Goal: Task Accomplishment & Management: Manage account settings

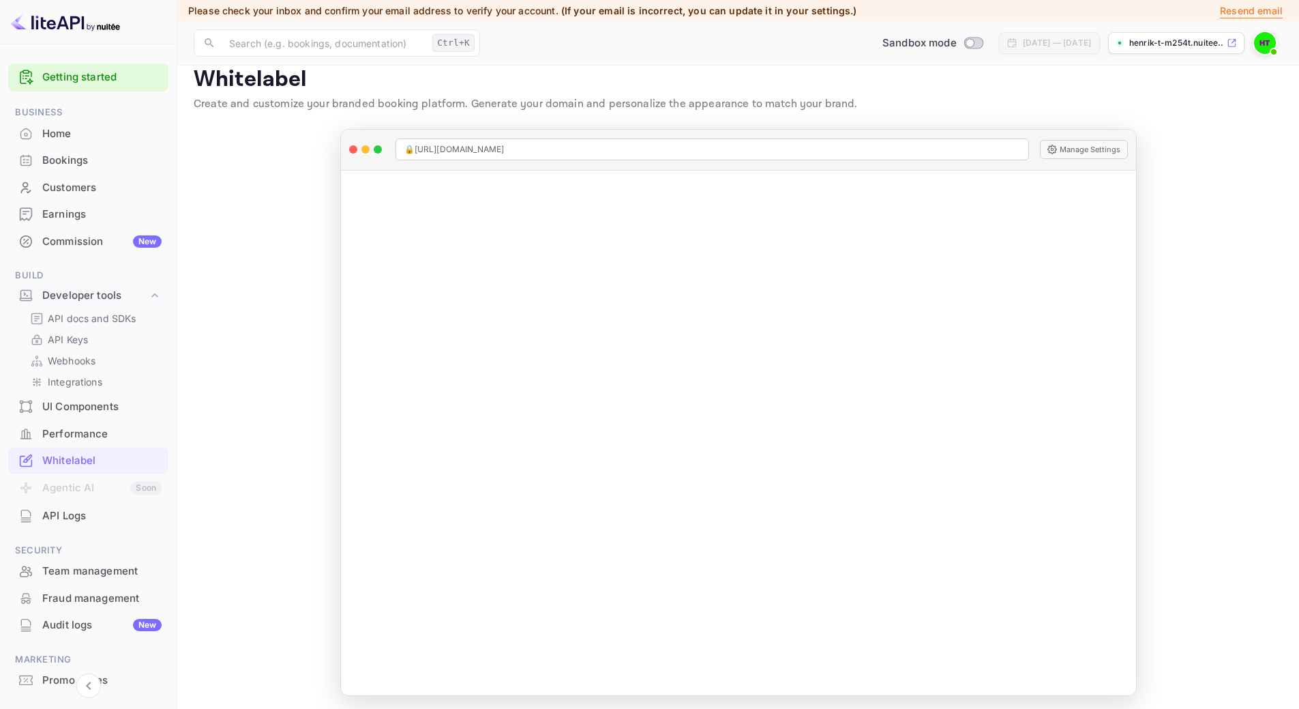
scroll to position [19, 0]
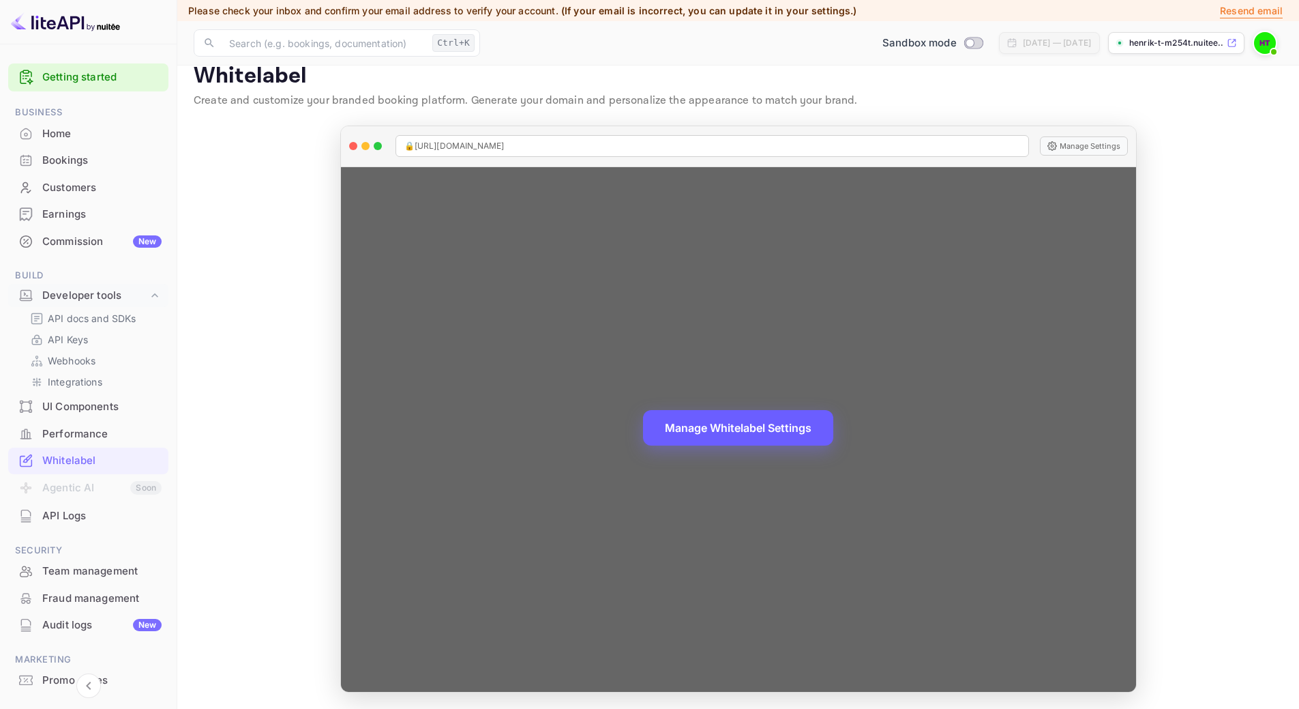
click at [709, 423] on button "Manage Whitelabel Settings" at bounding box center [738, 427] width 190 height 35
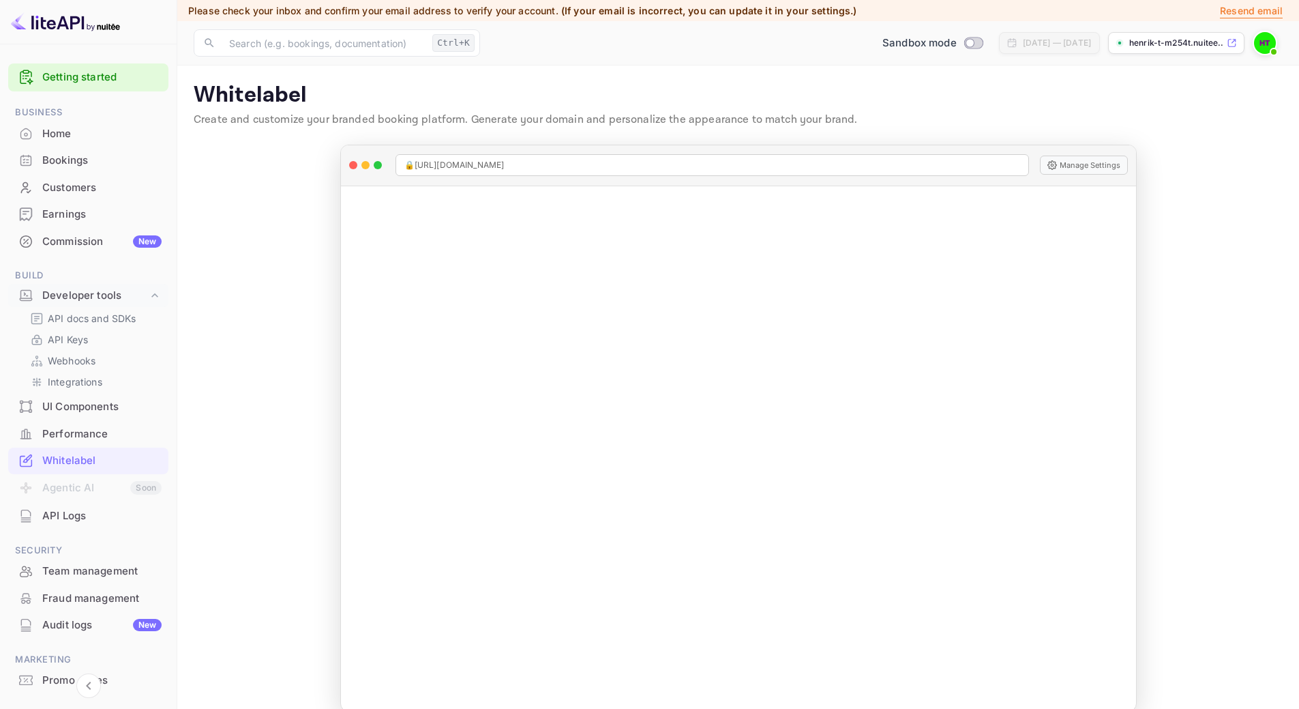
scroll to position [61, 0]
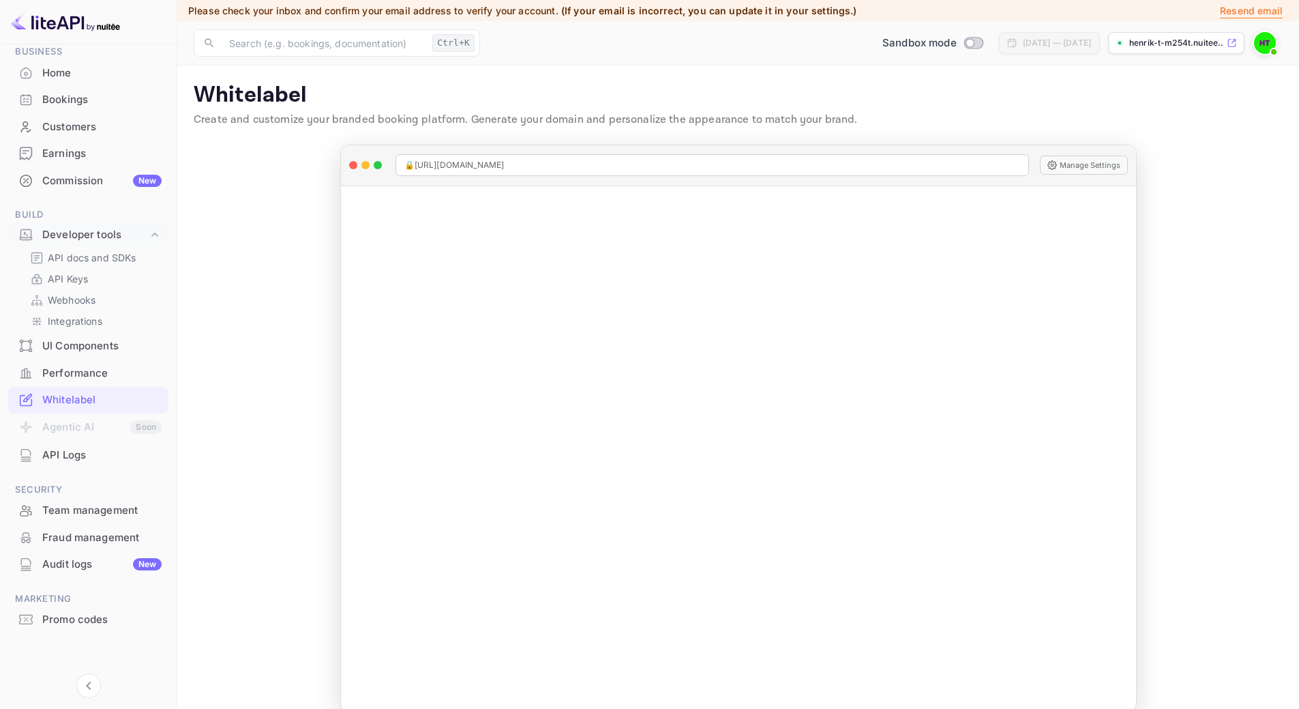
click at [1261, 48] on img at bounding box center [1265, 43] width 22 height 22
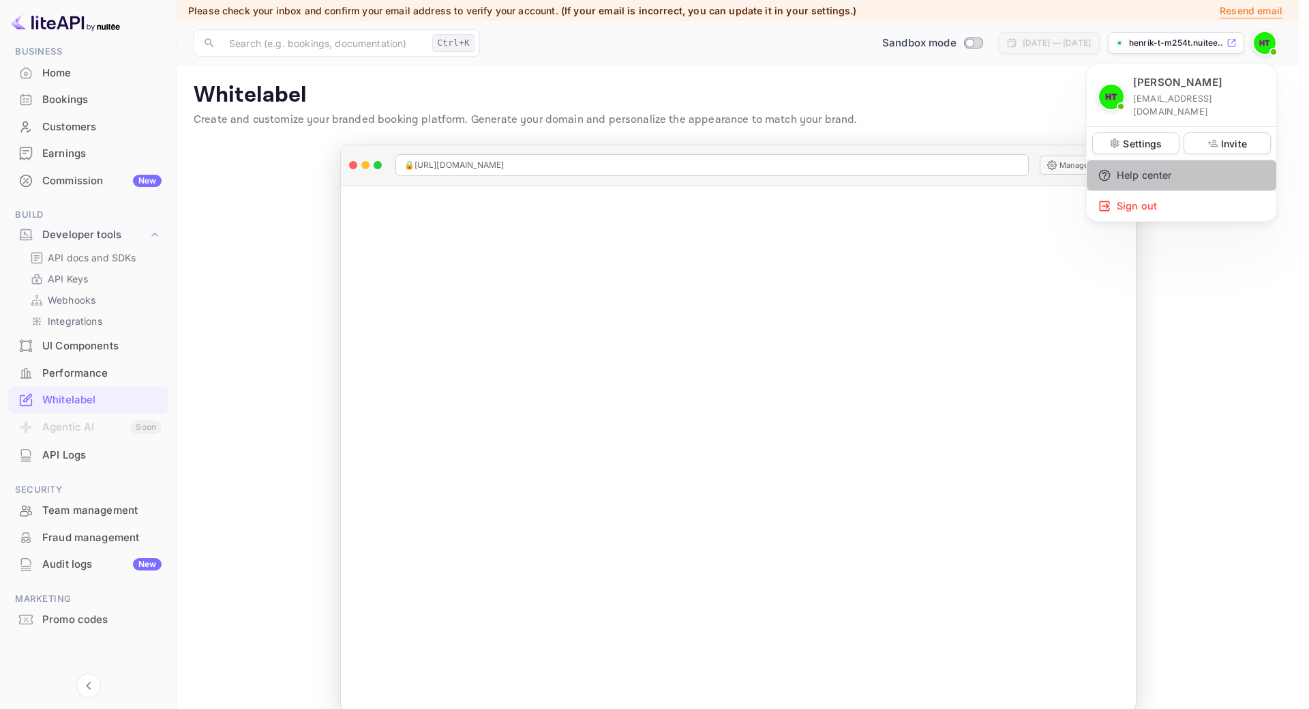
click at [1182, 160] on div "Help center" at bounding box center [1182, 175] width 190 height 30
click at [80, 259] on div at bounding box center [654, 354] width 1309 height 709
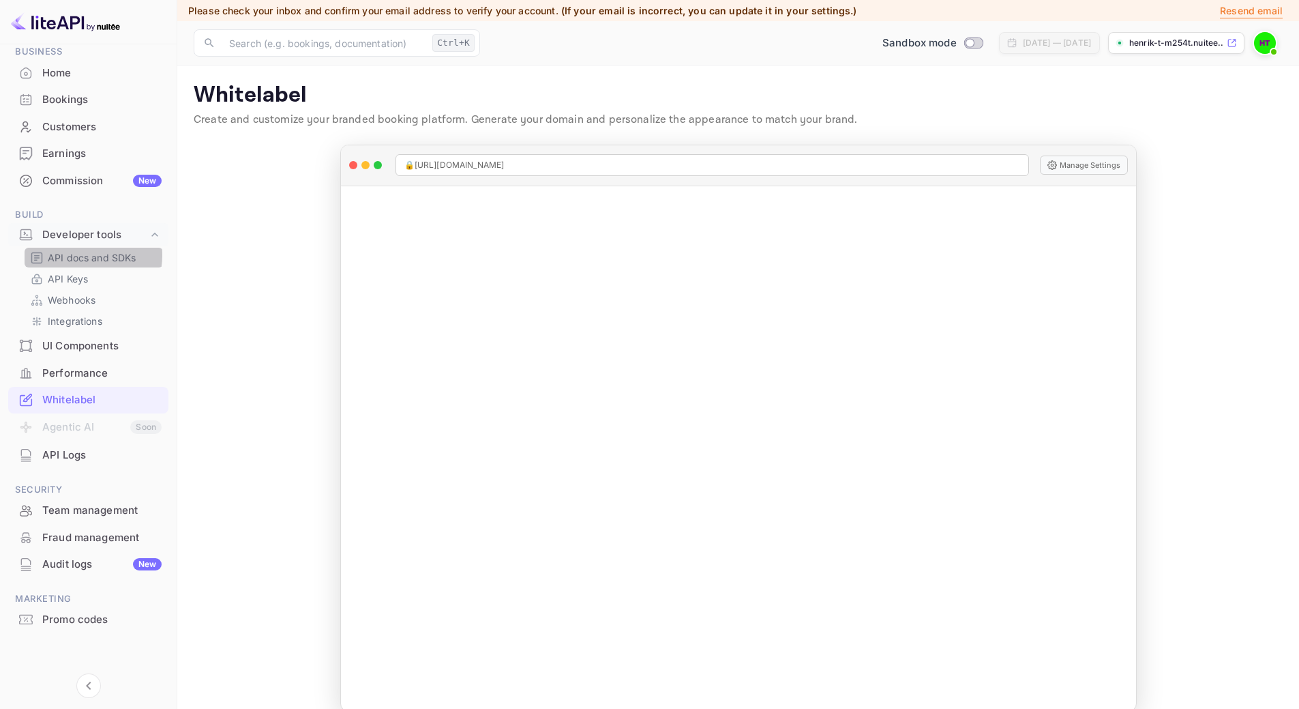
click at [81, 255] on p "API docs and SDKs" at bounding box center [92, 257] width 89 height 14
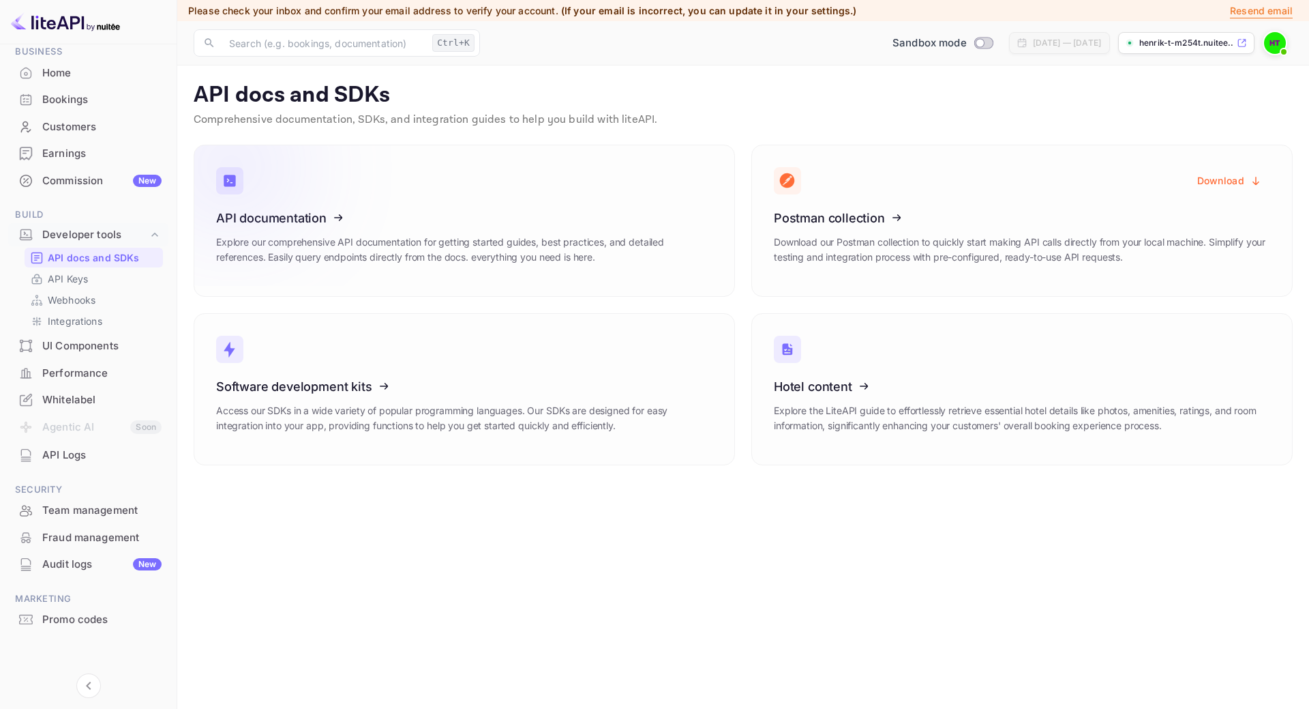
click at [333, 223] on icon at bounding box center [300, 215] width 212 height 140
click at [389, 381] on icon at bounding box center [300, 384] width 212 height 140
click at [78, 348] on div "UI Components" at bounding box center [101, 346] width 119 height 16
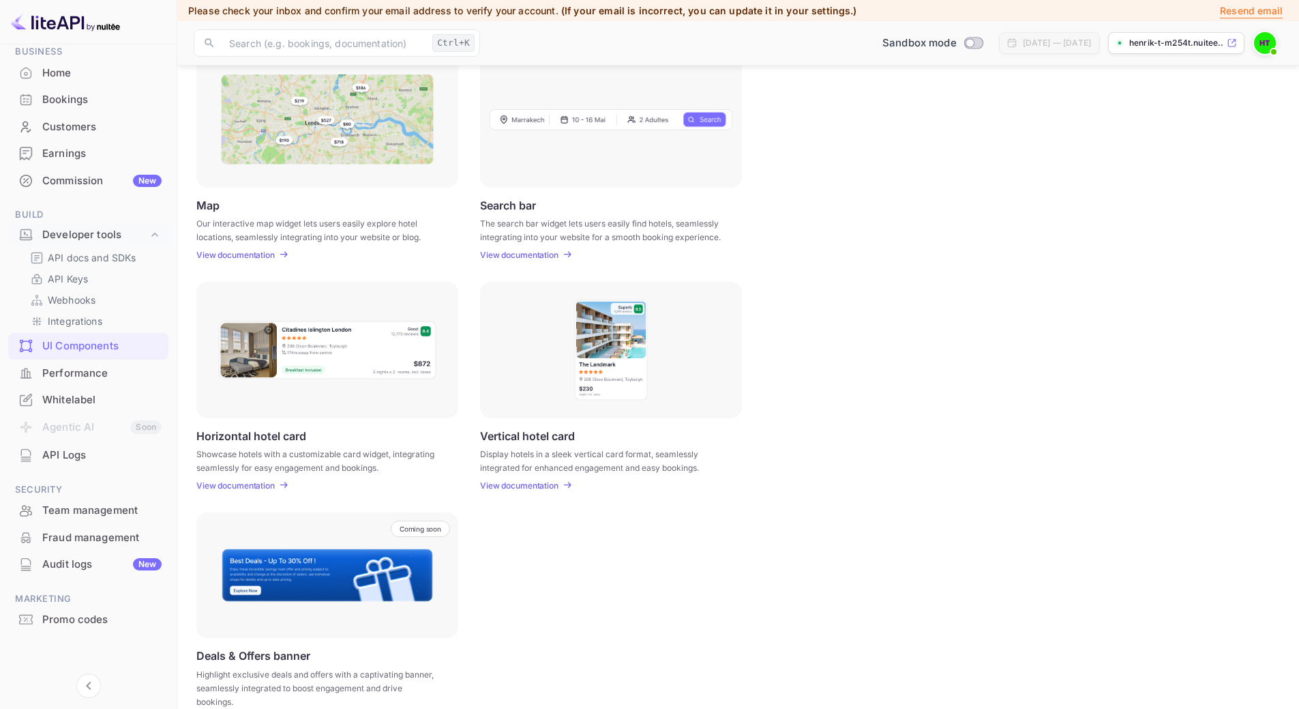
scroll to position [232, 0]
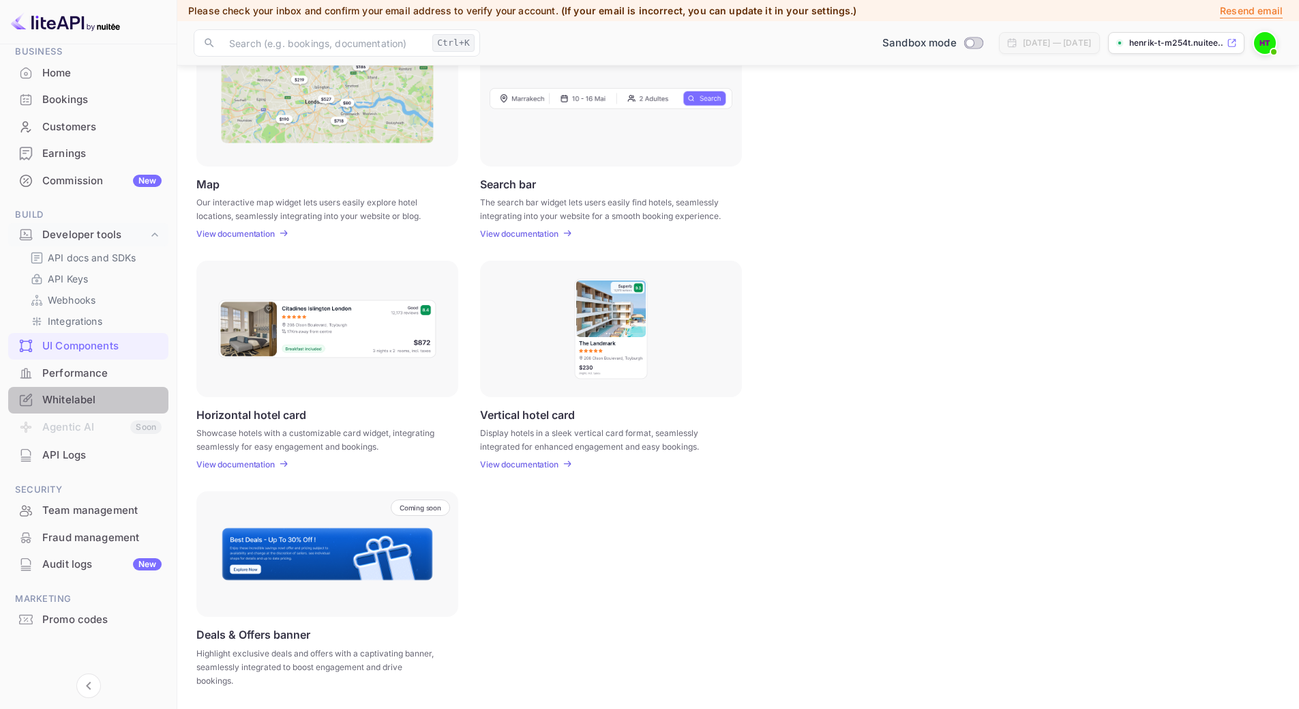
click at [109, 401] on div "Whitelabel" at bounding box center [101, 400] width 119 height 16
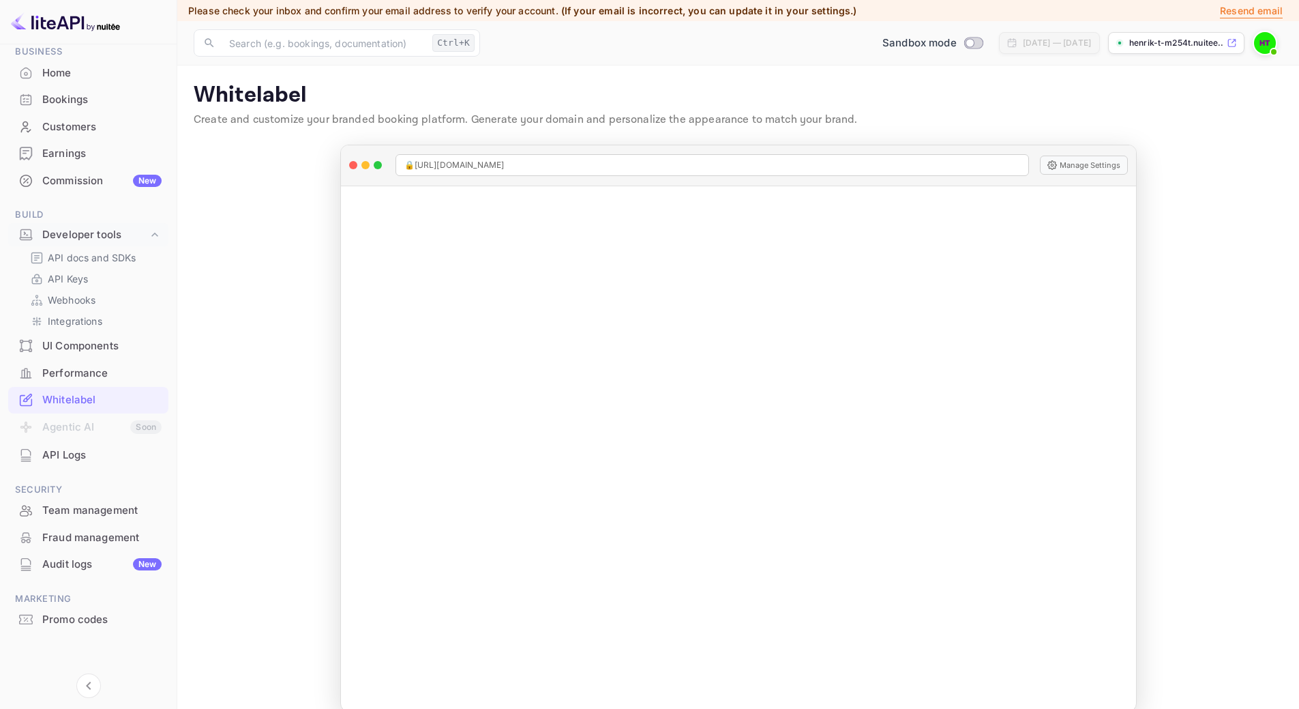
click at [43, 72] on div "Home" at bounding box center [101, 73] width 119 height 16
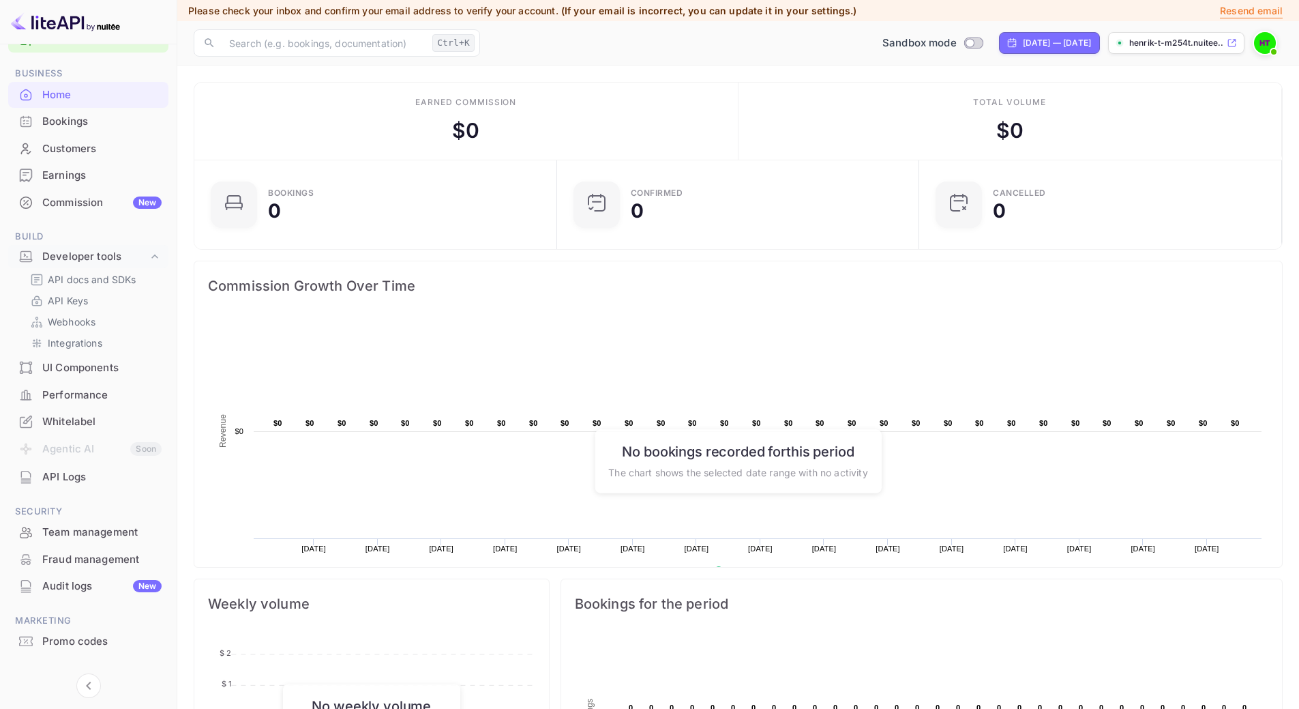
scroll to position [61, 0]
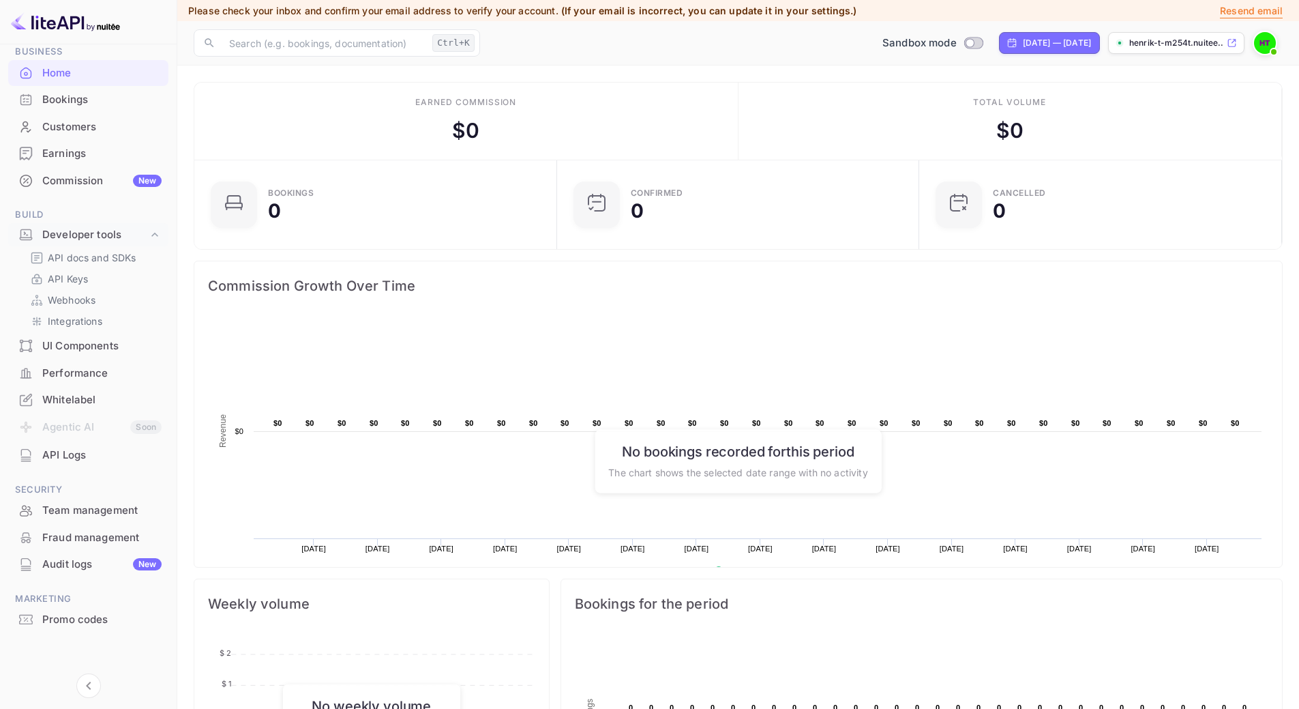
click at [96, 397] on div "Whitelabel" at bounding box center [101, 400] width 119 height 16
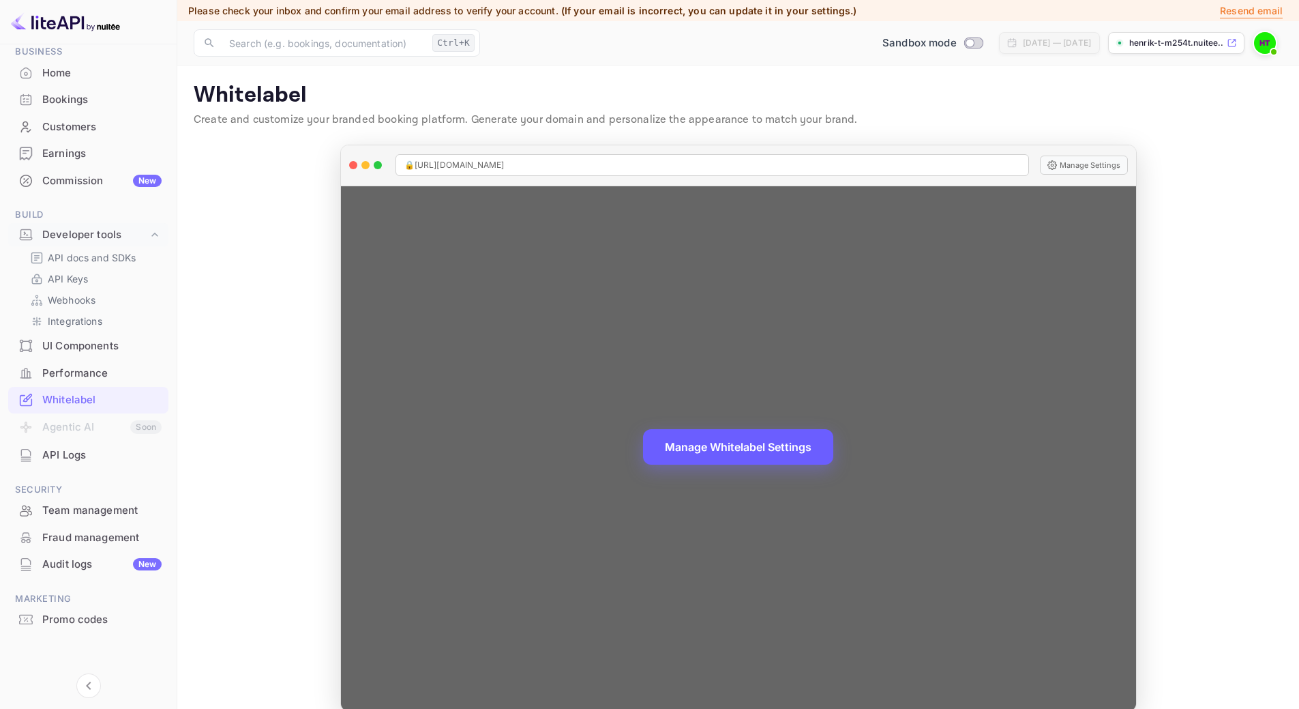
click at [773, 442] on button "Manage Whitelabel Settings" at bounding box center [738, 446] width 190 height 35
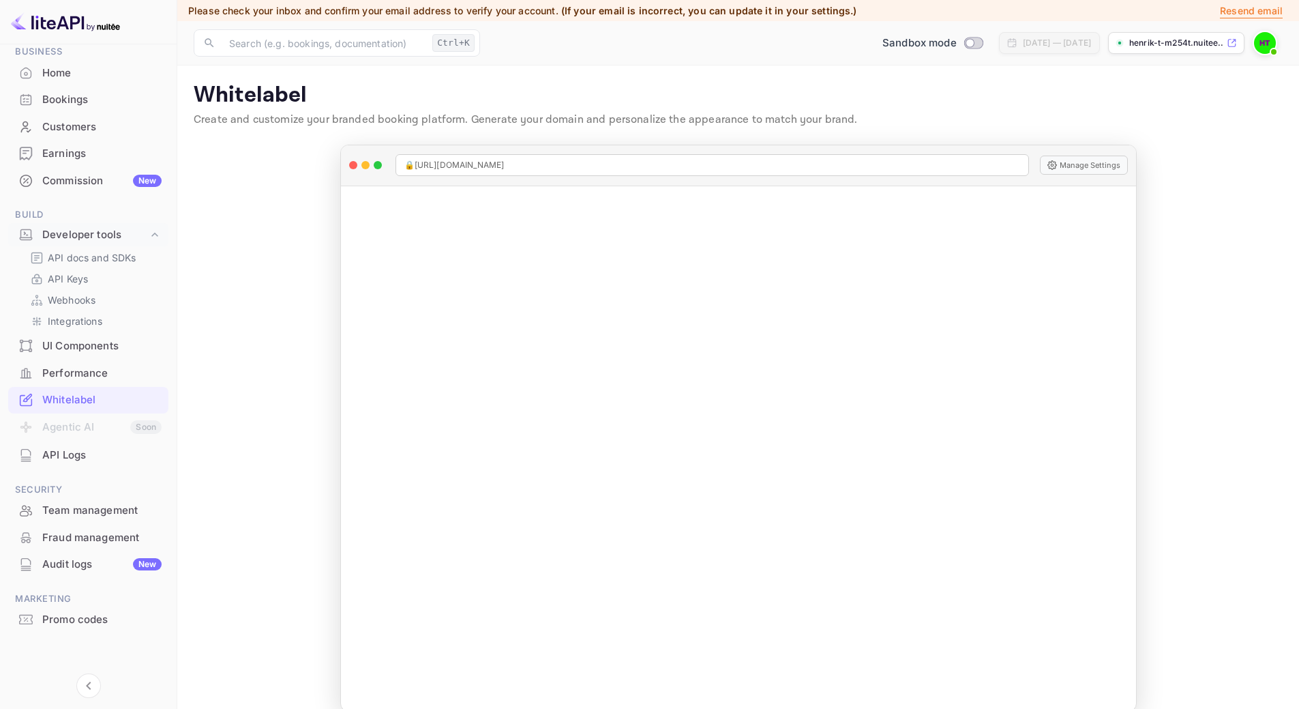
scroll to position [19, 0]
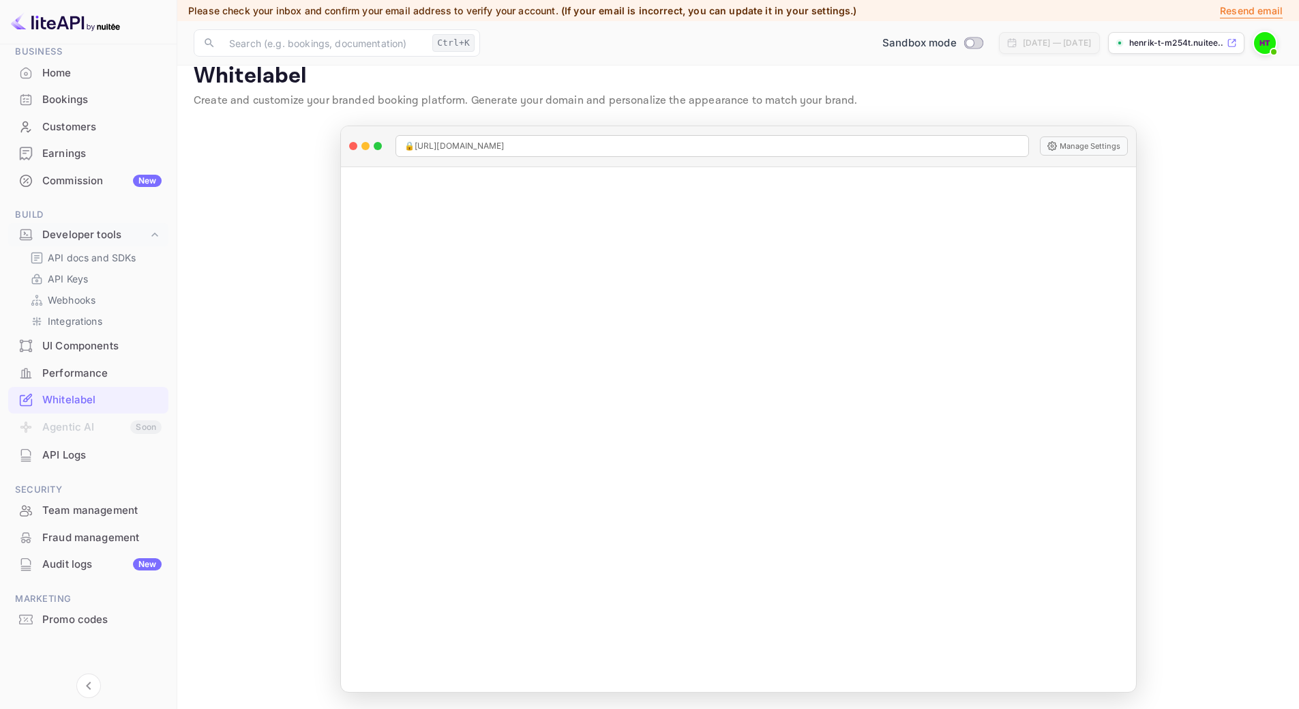
click at [104, 398] on div "Whitelabel" at bounding box center [101, 400] width 119 height 16
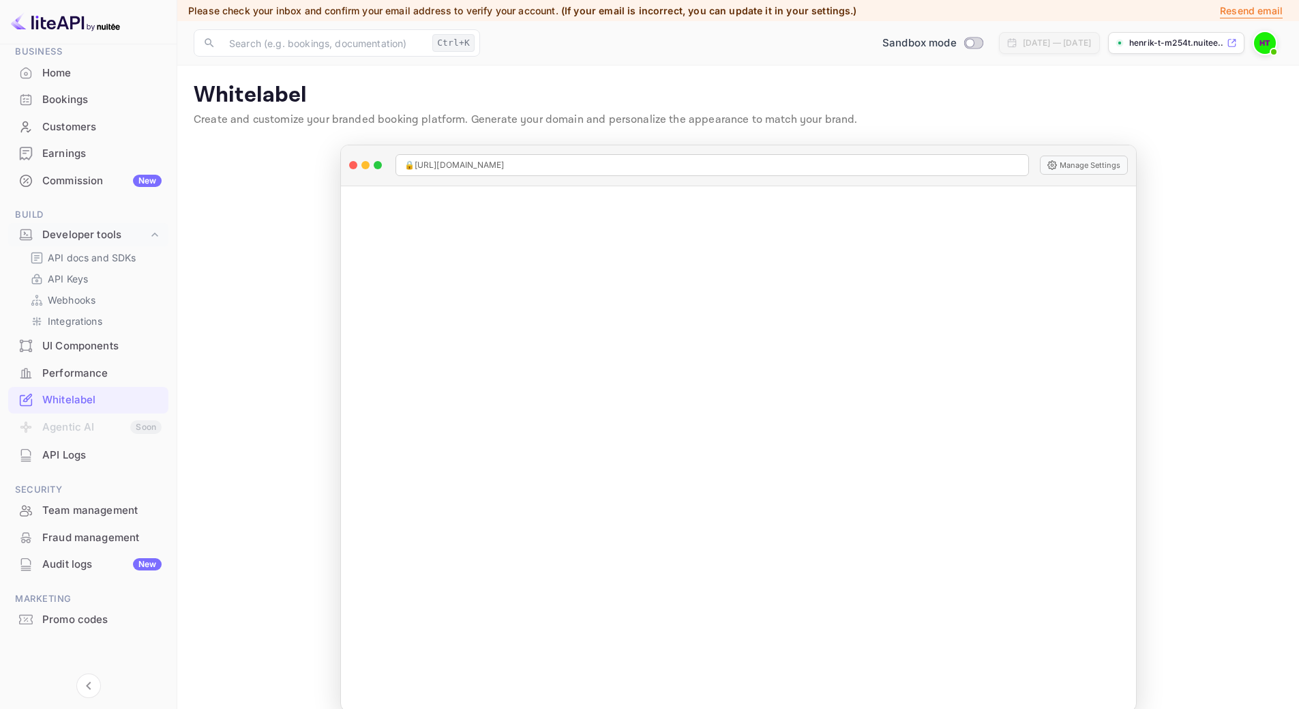
click at [95, 372] on div "Performance" at bounding box center [101, 374] width 119 height 16
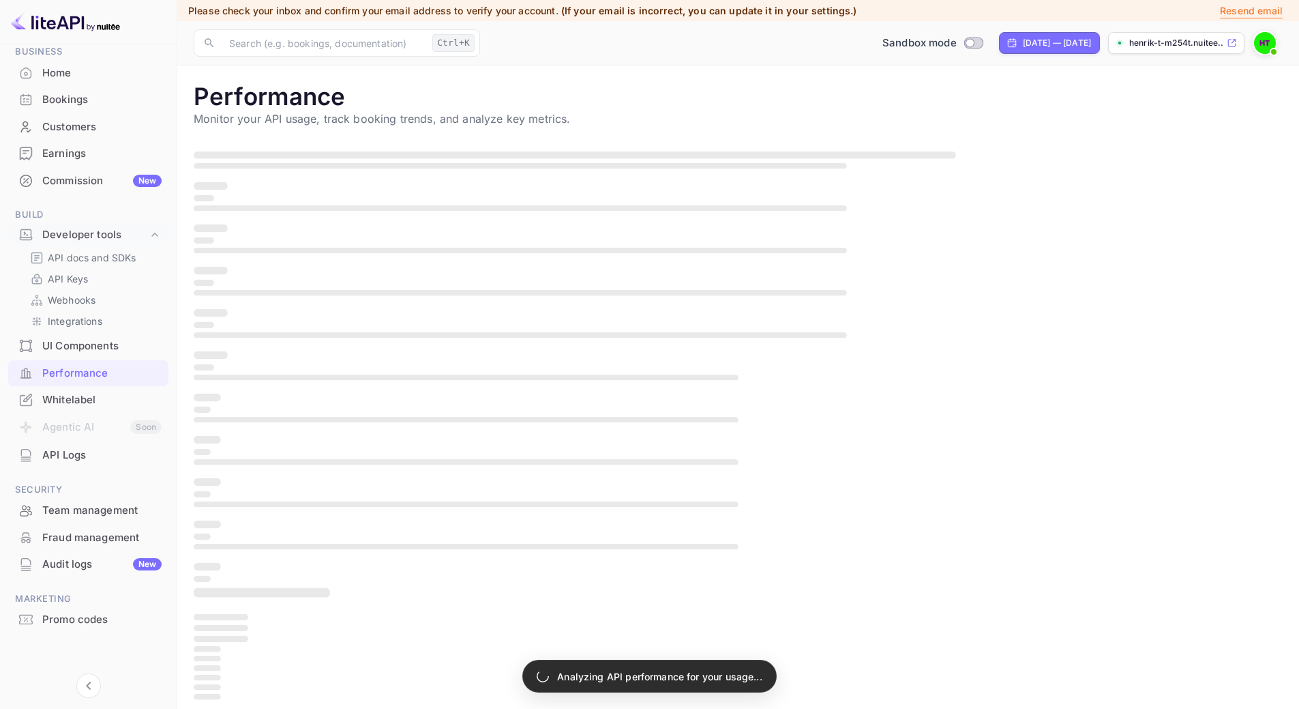
click at [93, 400] on div "Whitelabel" at bounding box center [101, 400] width 119 height 16
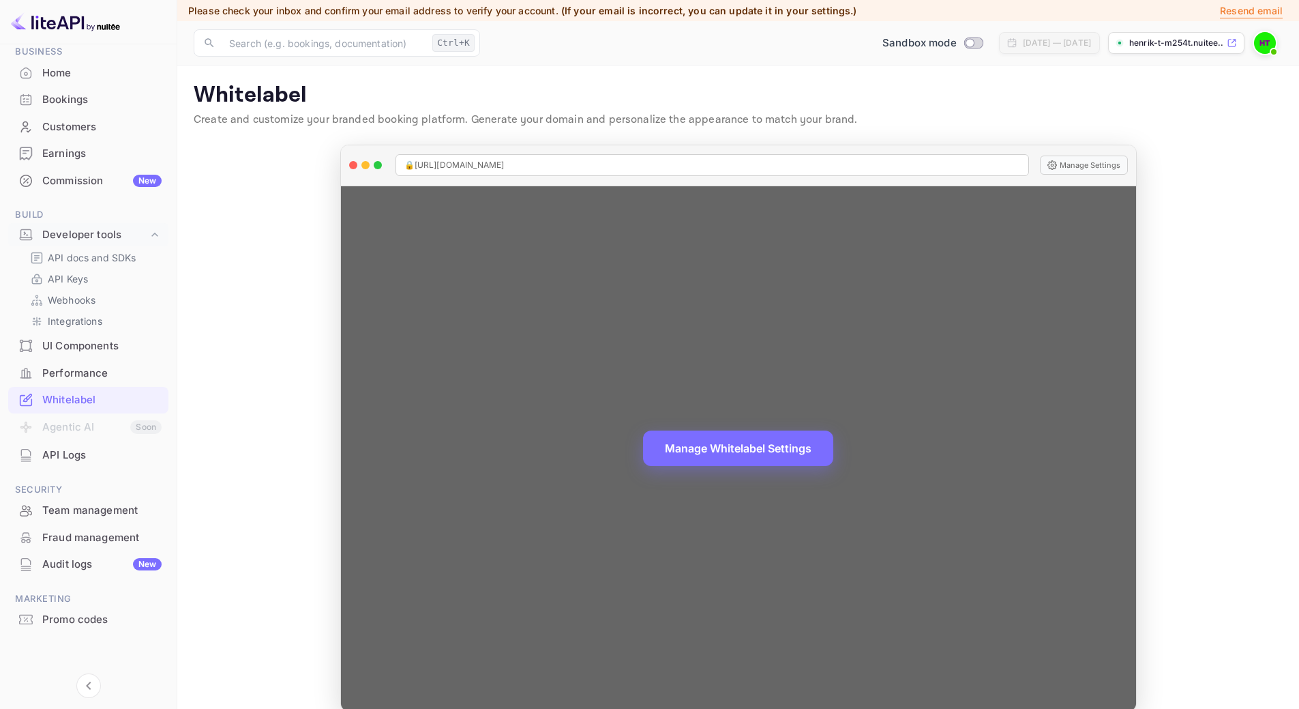
scroll to position [19, 0]
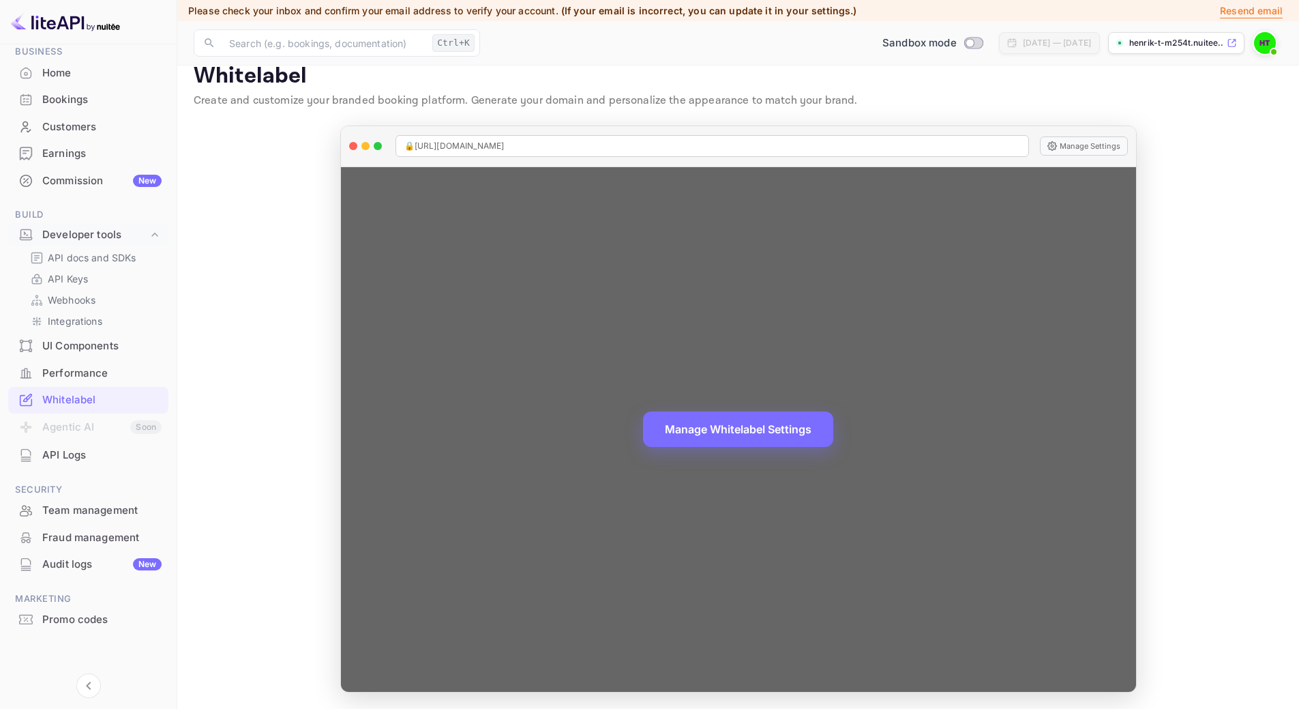
click at [505, 151] on span "🔒 [URL][DOMAIN_NAME]" at bounding box center [454, 146] width 100 height 12
click at [505, 145] on span "🔒 [URL][DOMAIN_NAME]" at bounding box center [454, 146] width 100 height 12
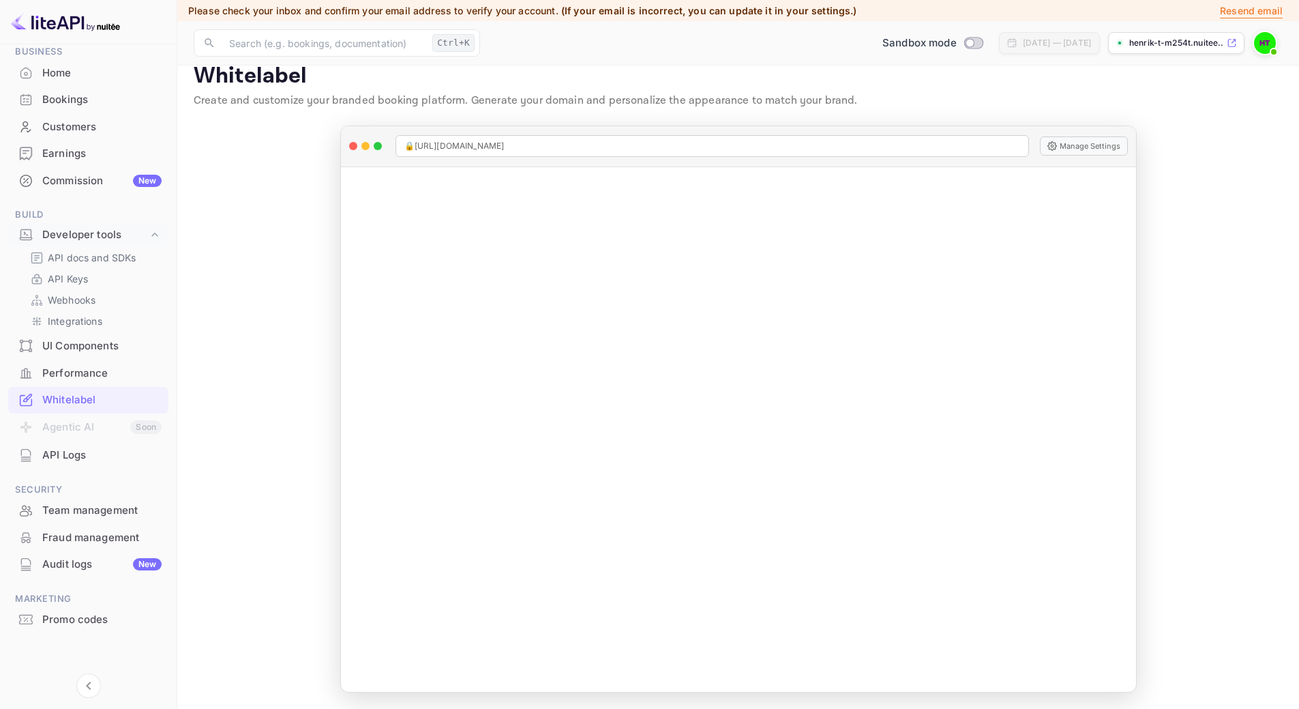
click at [61, 25] on img at bounding box center [65, 22] width 109 height 22
click at [9, 21] on div at bounding box center [88, 22] width 177 height 44
click at [22, 20] on img at bounding box center [65, 22] width 109 height 22
